Goal: Navigation & Orientation: Find specific page/section

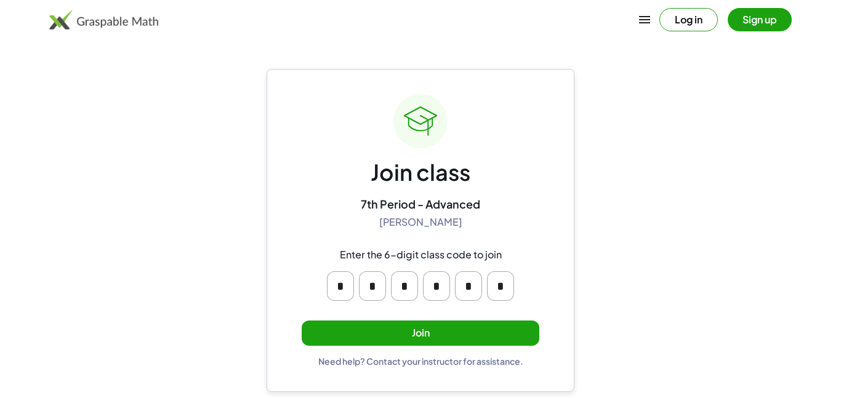
click at [500, 324] on button "Join" at bounding box center [421, 333] width 238 height 25
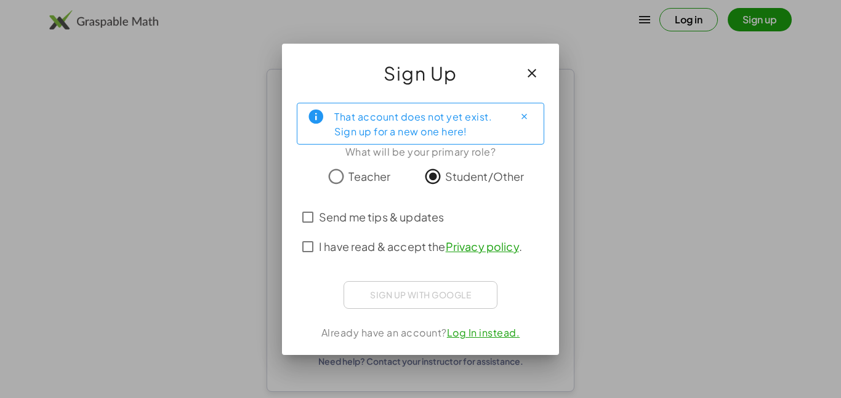
click at [430, 216] on span "Send me tips & updates" at bounding box center [381, 217] width 125 height 17
click at [417, 217] on span "Send me tips & updates" at bounding box center [381, 217] width 125 height 17
click at [420, 256] on label "I have read & accept the Privacy policy ." at bounding box center [420, 247] width 203 height 30
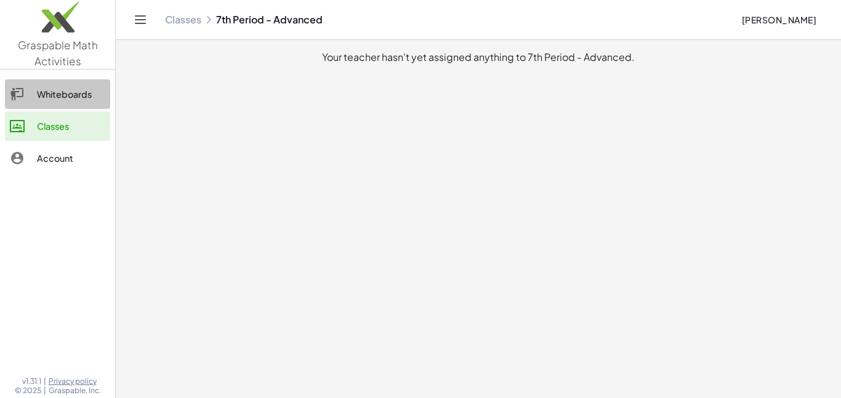
click at [56, 106] on link "Whiteboards" at bounding box center [57, 94] width 105 height 30
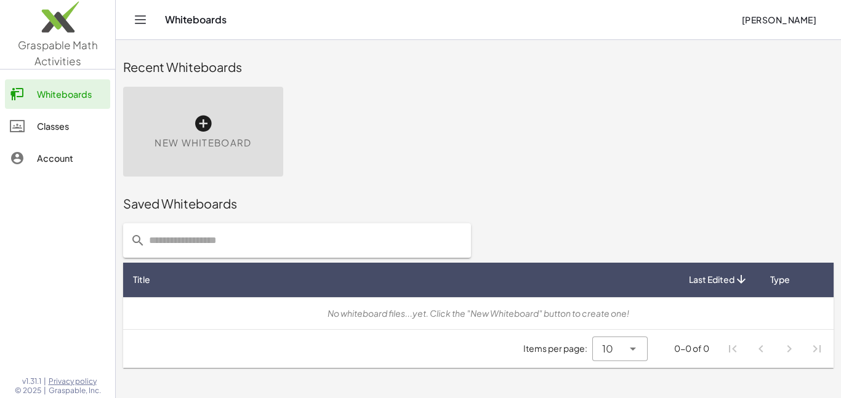
click at [62, 124] on div "Classes" at bounding box center [71, 126] width 68 height 15
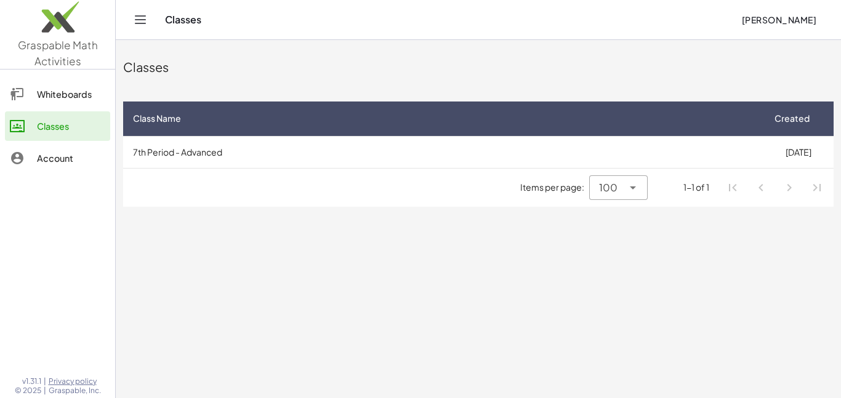
click at [134, 19] on icon "Toggle navigation" at bounding box center [140, 19] width 15 height 15
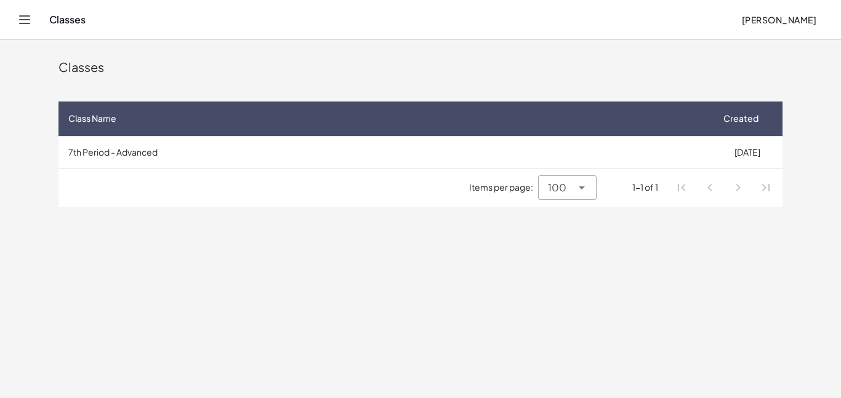
click at [23, 6] on div "Classes [PERSON_NAME]" at bounding box center [420, 19] width 811 height 39
click at [26, 10] on button "Toggle navigation" at bounding box center [25, 20] width 20 height 20
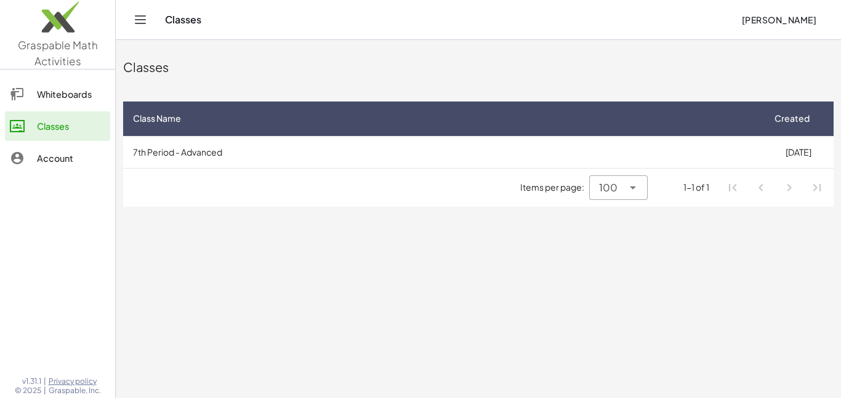
click at [68, 84] on link "Whiteboards" at bounding box center [57, 94] width 105 height 30
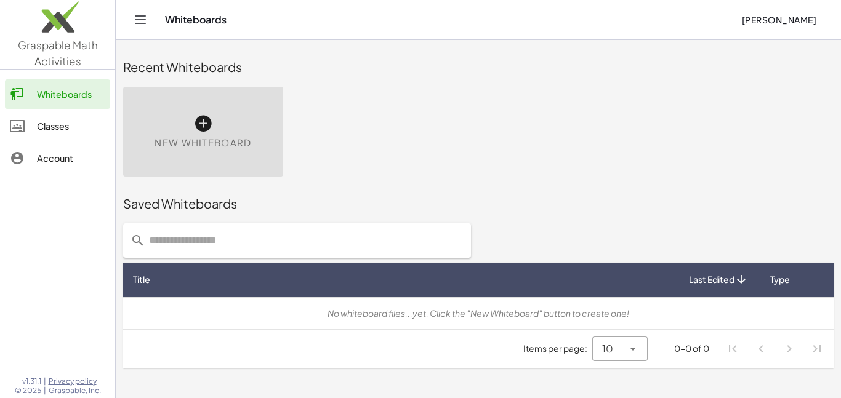
click at [70, 153] on div "Account" at bounding box center [71, 158] width 68 height 15
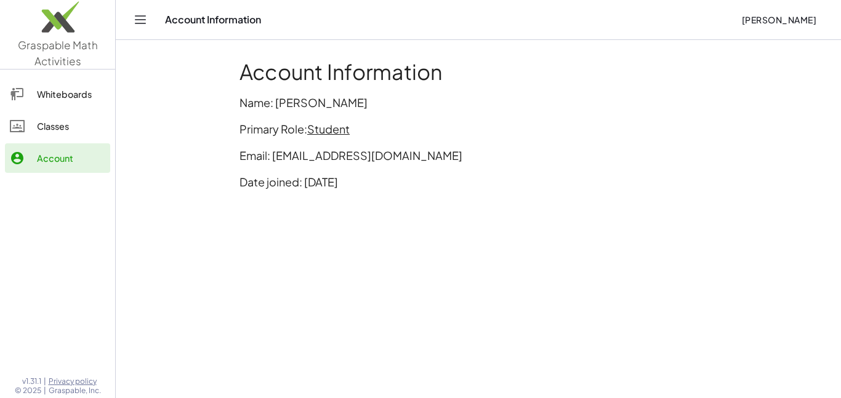
click at [72, 139] on link "Classes" at bounding box center [57, 126] width 105 height 30
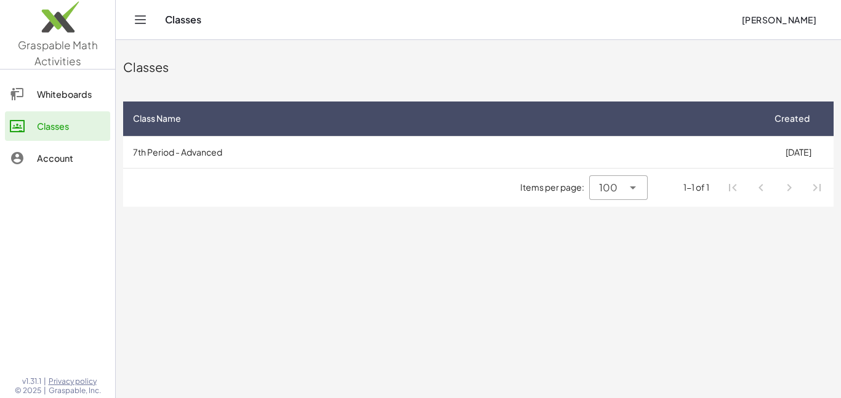
click at [97, 89] on div "Whiteboards" at bounding box center [71, 94] width 68 height 15
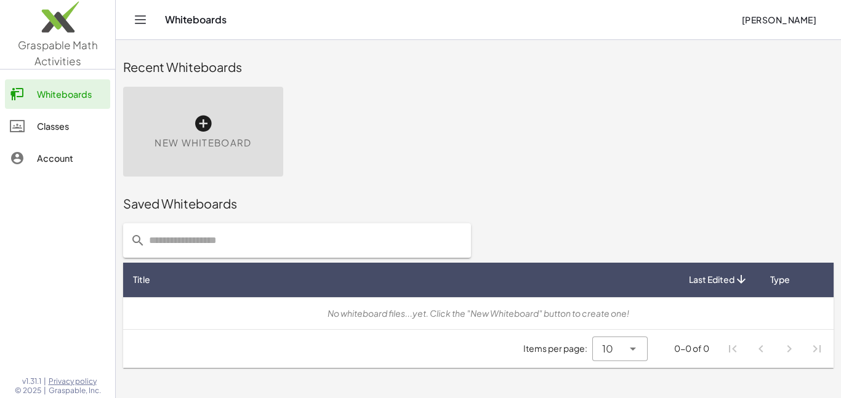
click at [87, 124] on div "Classes" at bounding box center [71, 126] width 68 height 15
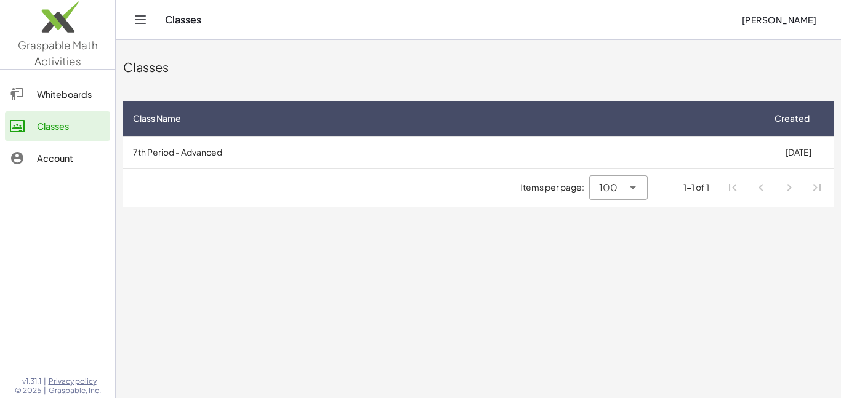
click at [621, 192] on div "100 ***" at bounding box center [605, 187] width 33 height 25
click at [624, 291] on div "All" at bounding box center [619, 279] width 58 height 30
click at [621, 192] on div "All **" at bounding box center [610, 187] width 26 height 25
click at [625, 252] on div "100" at bounding box center [621, 249] width 31 height 15
type input "***"
